Goal: Obtain resource: Obtain resource

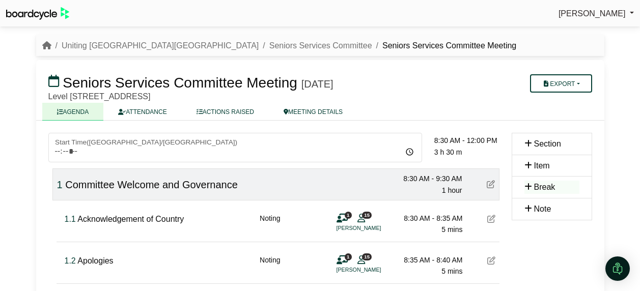
scroll to position [102, 0]
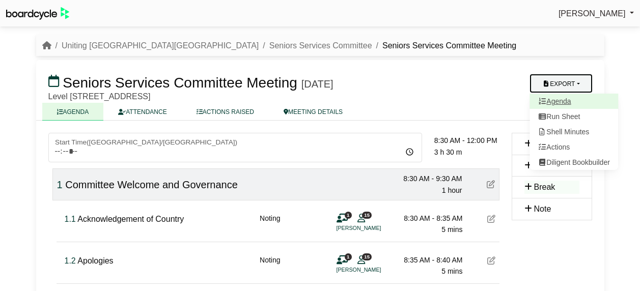
scroll to position [102, 0]
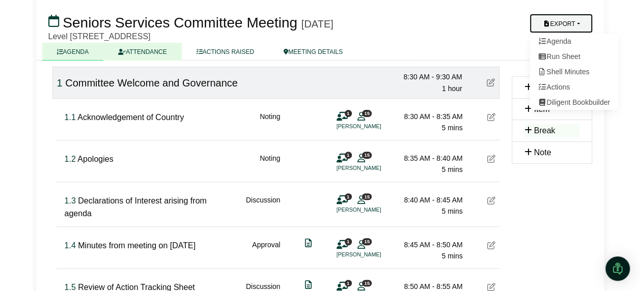
click at [139, 53] on link "ATTENDANCE" at bounding box center [142, 52] width 78 height 18
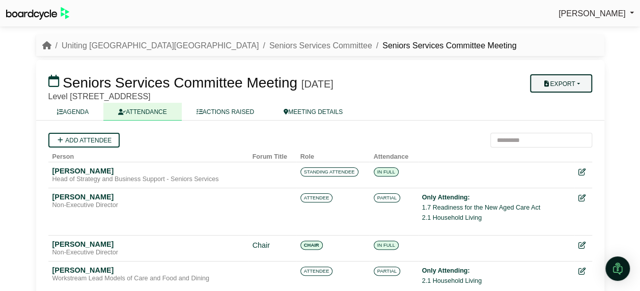
click at [573, 83] on button "Export" at bounding box center [561, 83] width 62 height 18
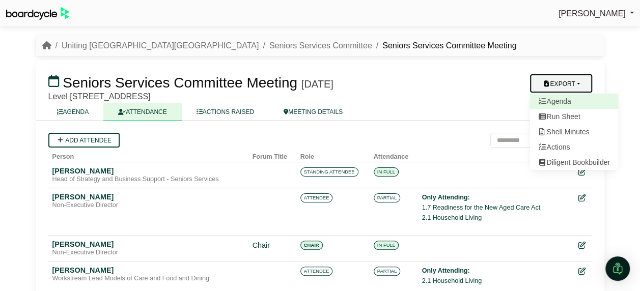
drag, startPoint x: 559, startPoint y: 103, endPoint x: 549, endPoint y: 103, distance: 10.2
click at [559, 103] on link "Agenda" at bounding box center [573, 101] width 89 height 15
